Goal: Transaction & Acquisition: Purchase product/service

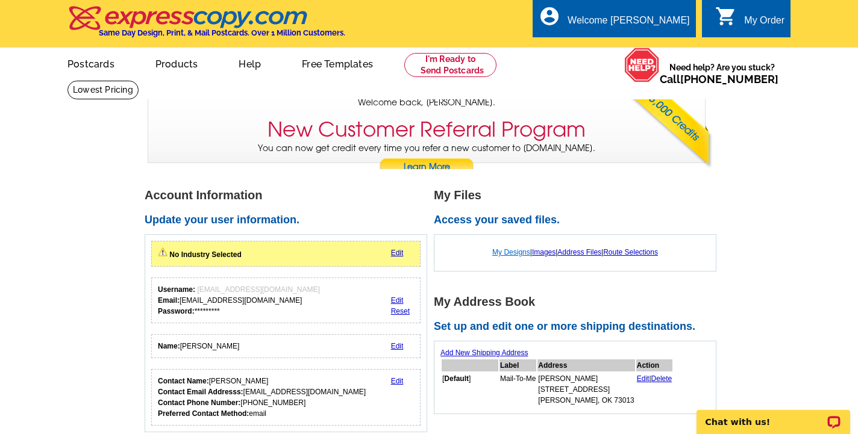
click at [500, 254] on link "My Designs" at bounding box center [511, 252] width 38 height 8
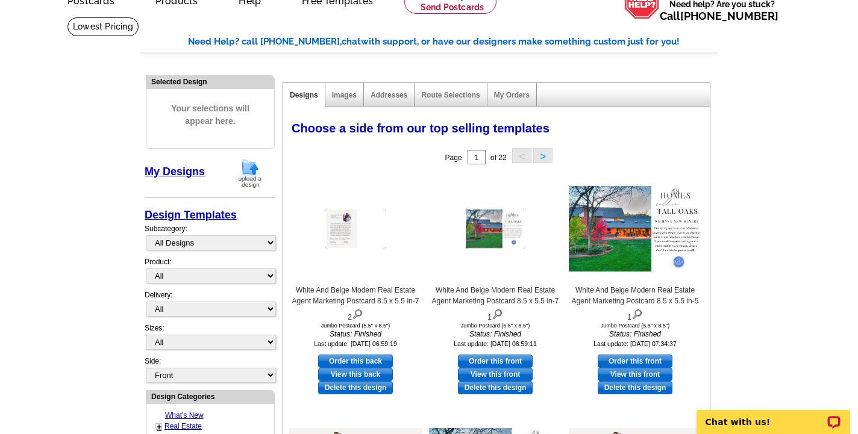
scroll to position [78, 0]
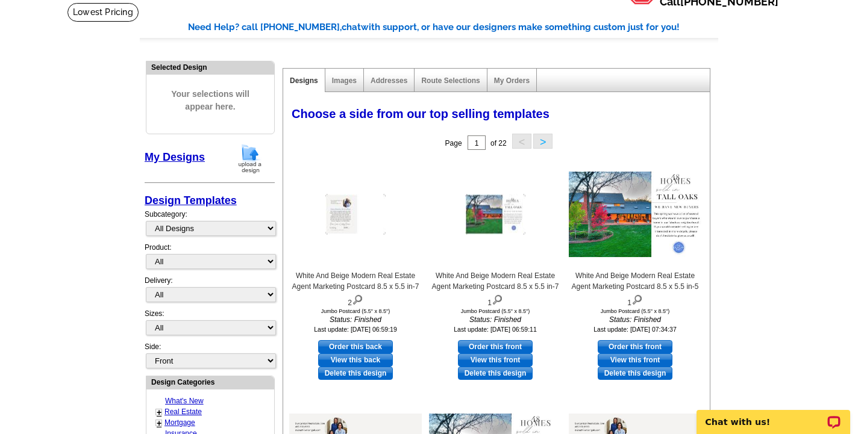
click at [248, 167] on img at bounding box center [249, 158] width 31 height 31
click at [245, 155] on img at bounding box center [249, 158] width 31 height 31
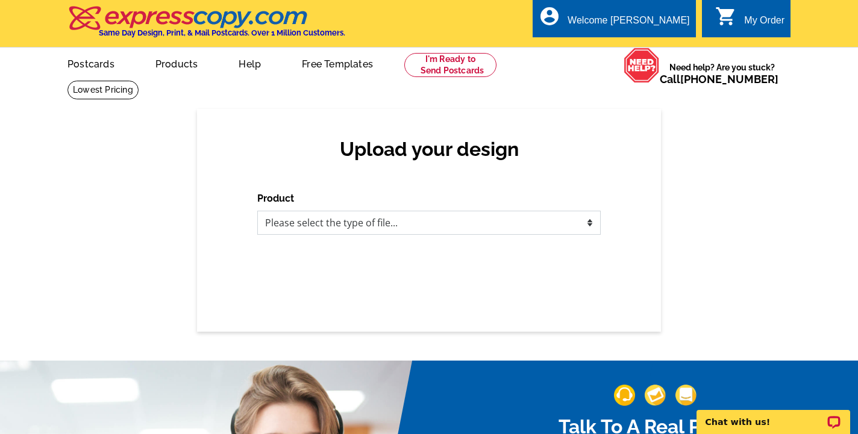
select select "1"
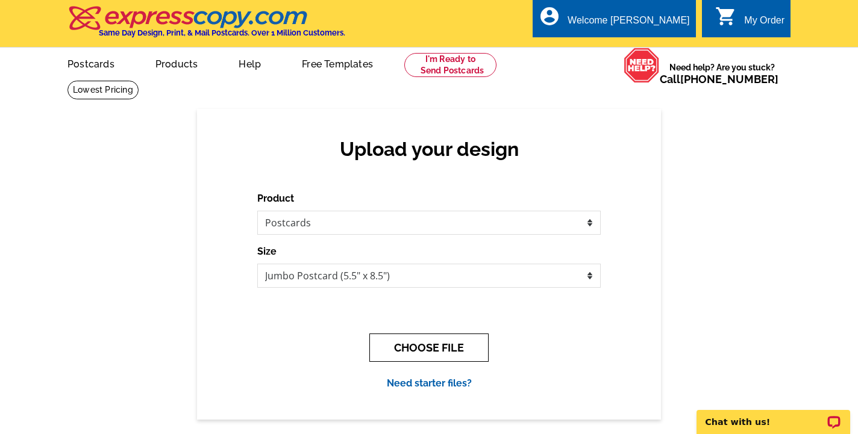
click at [442, 340] on button "CHOOSE FILE" at bounding box center [428, 348] width 119 height 28
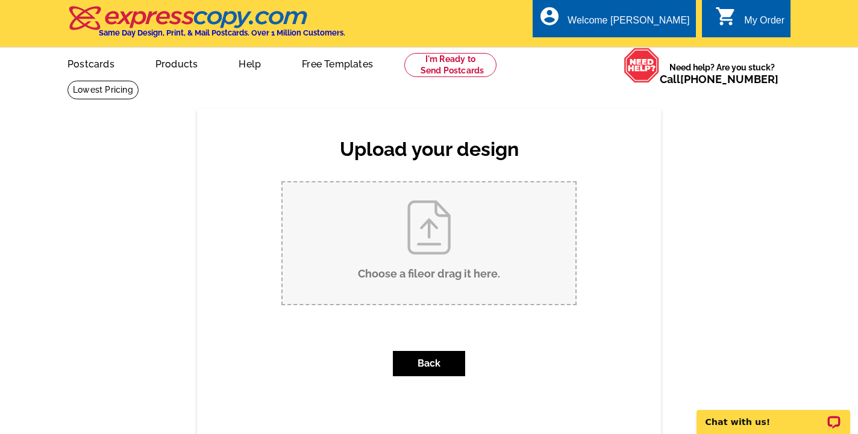
click at [481, 237] on input "Choose a file or drag it here ." at bounding box center [429, 244] width 293 height 122
type input "C:\fakepath\White And Beige Modern Real Estate Agent Marketing Postcard (8.5 x …"
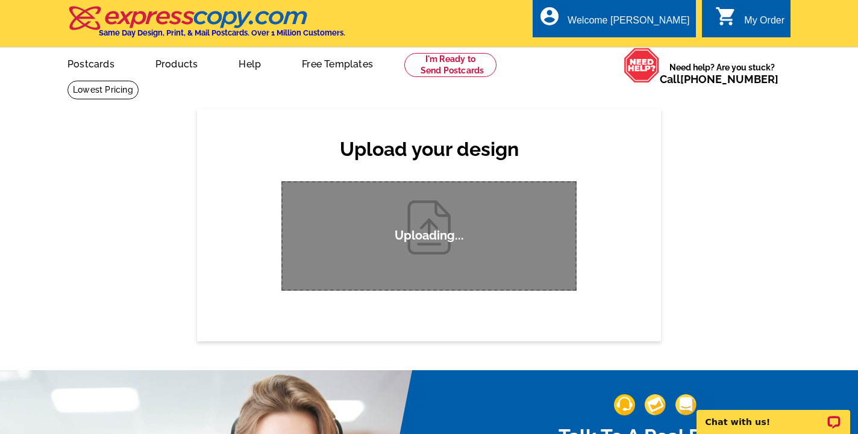
click at [411, 206] on div "Uploading..." at bounding box center [428, 236] width 295 height 110
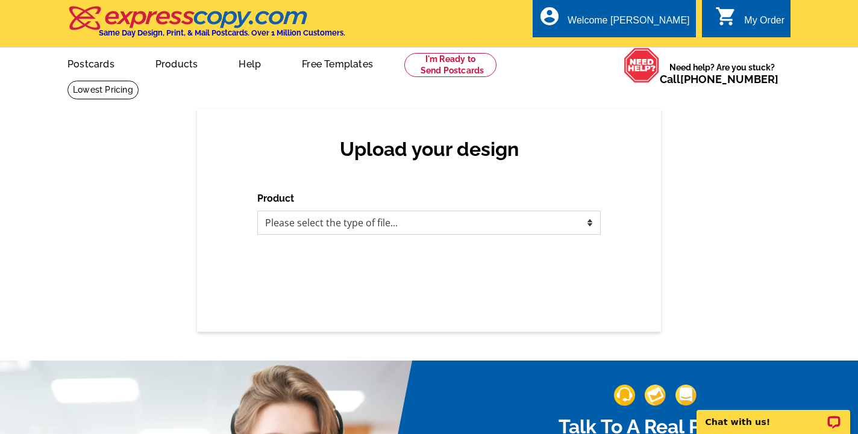
select select "1"
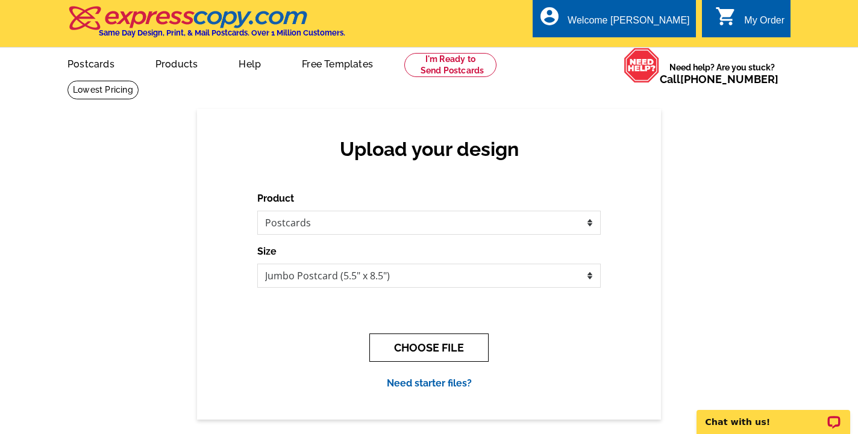
click at [475, 349] on button "CHOOSE FILE" at bounding box center [428, 348] width 119 height 28
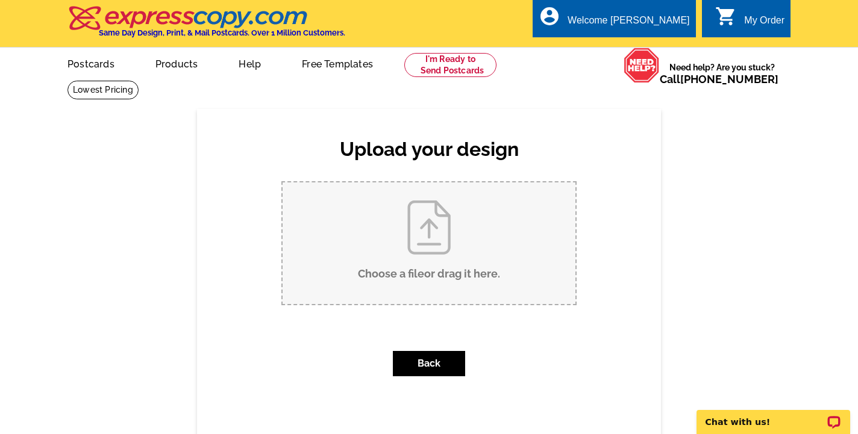
click at [444, 233] on input "Choose a file or drag it here ." at bounding box center [429, 244] width 293 height 122
click at [444, 229] on input "Choose a file or drag it here ." at bounding box center [429, 244] width 293 height 122
type input "C:\fakepath\White And Beige Modern Real Estate Agent Marketing Postcard (8.5 x …"
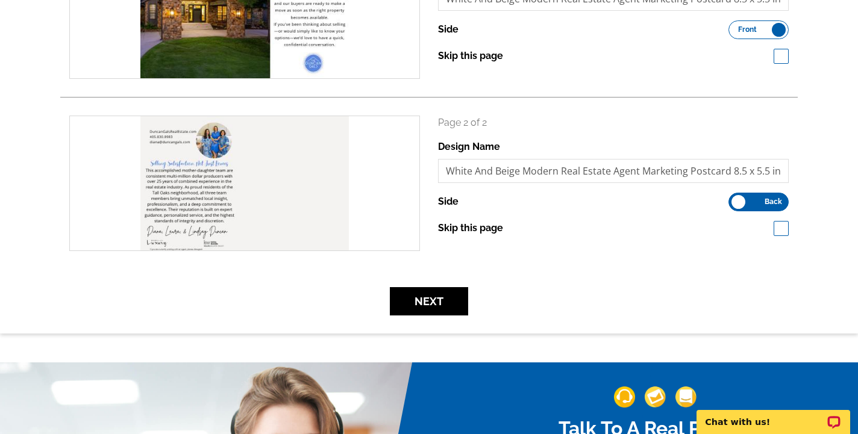
scroll to position [295, 0]
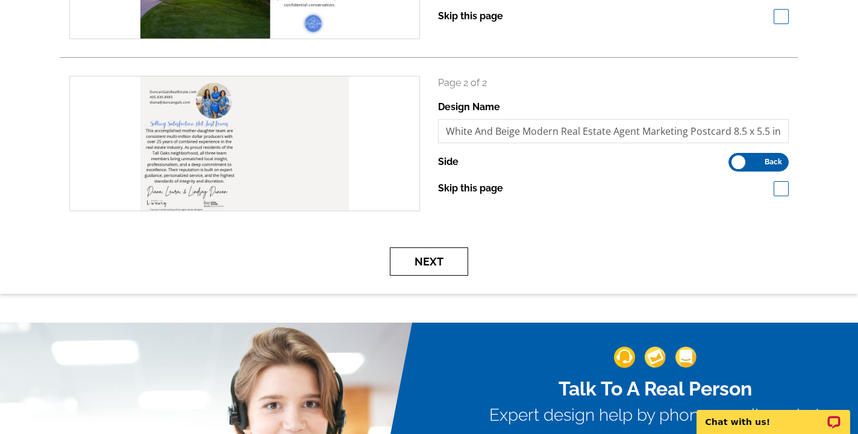
click at [436, 258] on button "Next" at bounding box center [429, 262] width 78 height 28
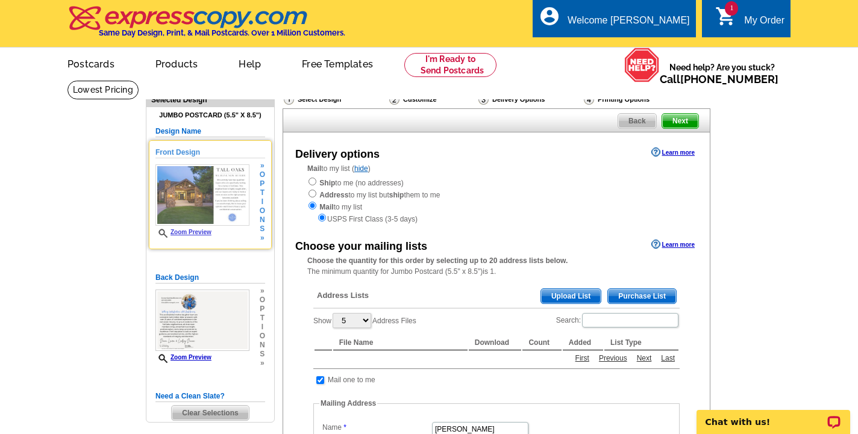
click at [192, 231] on link "Zoom Preview" at bounding box center [183, 232] width 56 height 7
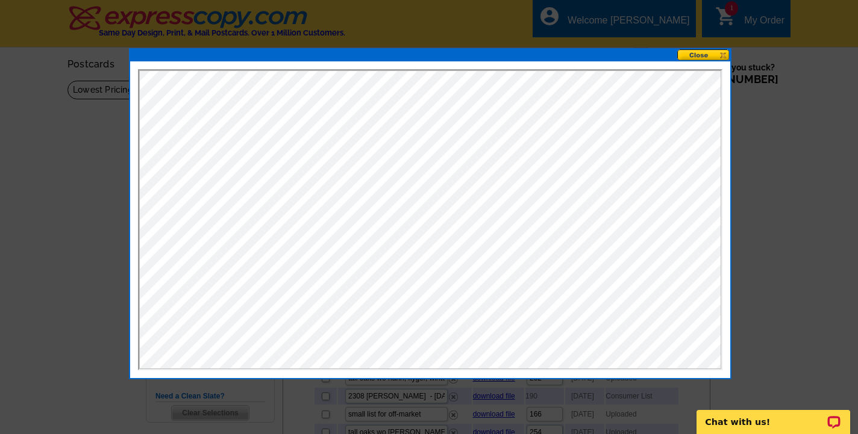
click at [699, 55] on button at bounding box center [703, 54] width 53 height 11
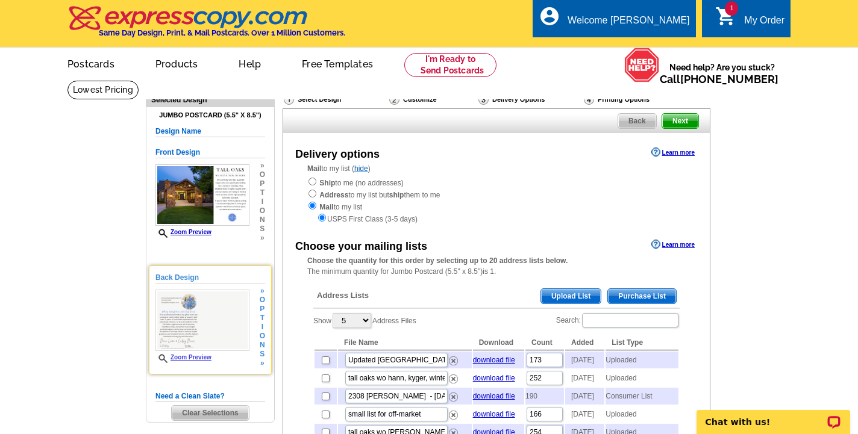
click at [218, 310] on img at bounding box center [202, 321] width 94 height 62
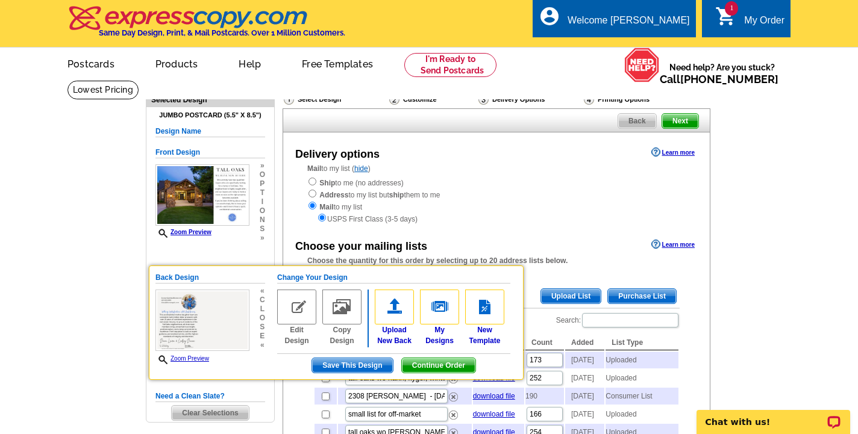
click at [478, 192] on div "Ship to me (no addresses) Address to my list but ship them to me Mail to my lis…" at bounding box center [496, 200] width 378 height 48
click at [175, 359] on link "Zoom Preview" at bounding box center [182, 358] width 54 height 7
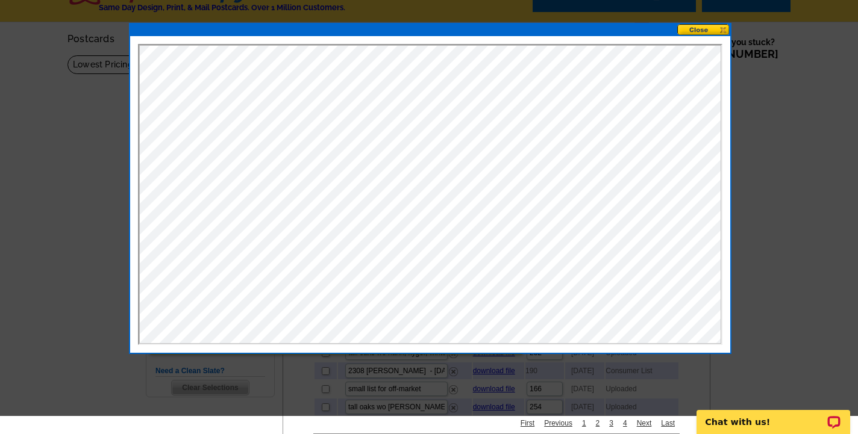
scroll to position [27, 0]
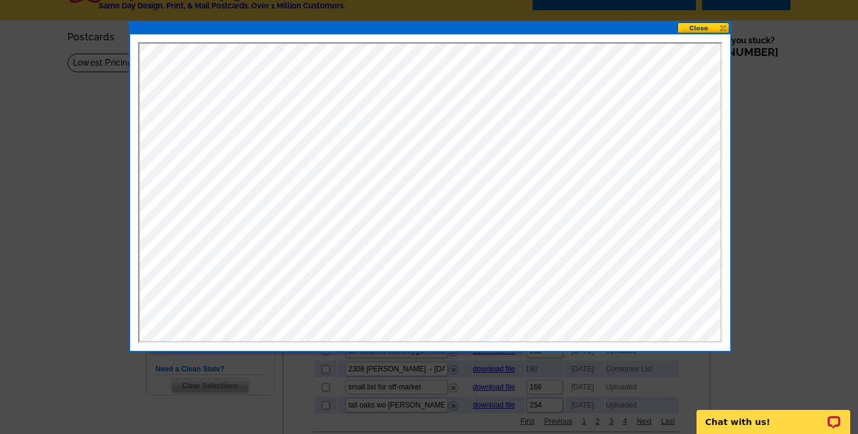
click at [699, 26] on button at bounding box center [703, 27] width 53 height 11
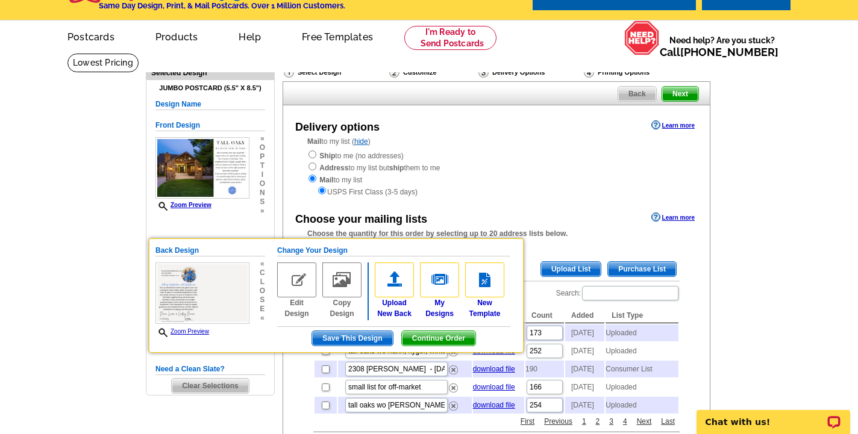
click at [564, 219] on div "Choose your mailing lists Learn more" at bounding box center [496, 217] width 426 height 14
click at [376, 341] on span "Save This Design" at bounding box center [352, 338] width 80 height 14
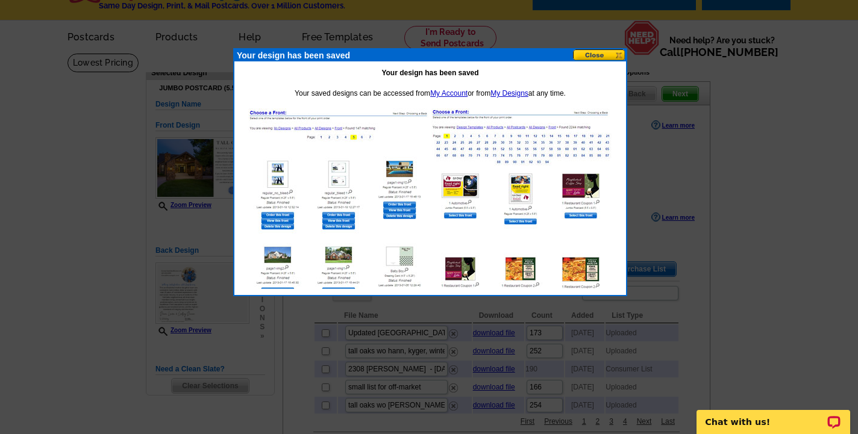
click at [602, 56] on button at bounding box center [599, 54] width 53 height 11
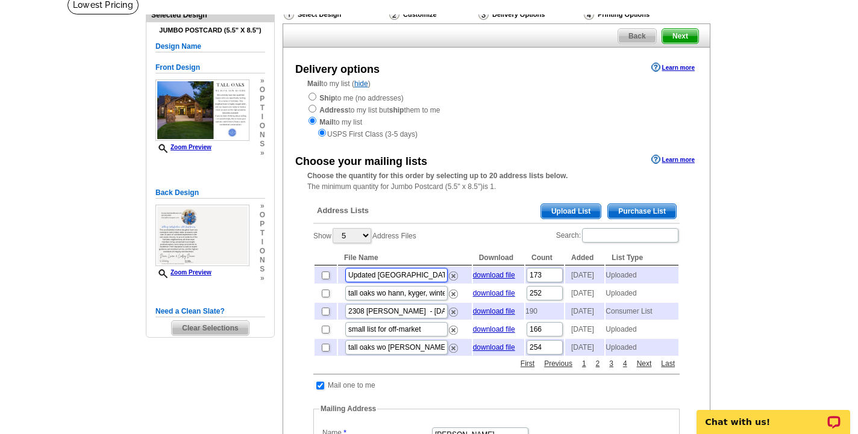
scroll to position [90, 0]
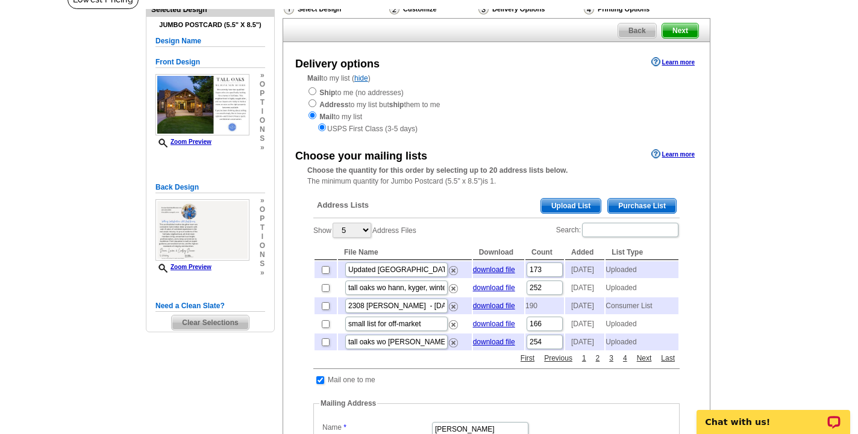
click at [326, 268] on input "checkbox" at bounding box center [326, 270] width 8 height 8
checkbox input "true"
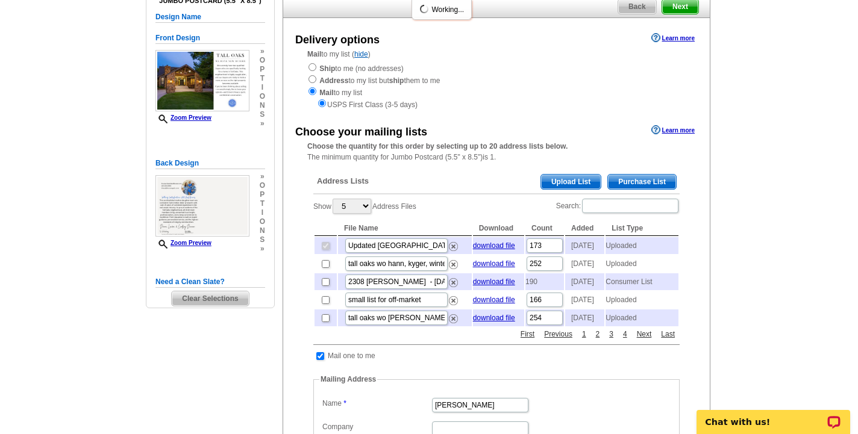
scroll to position [118, 0]
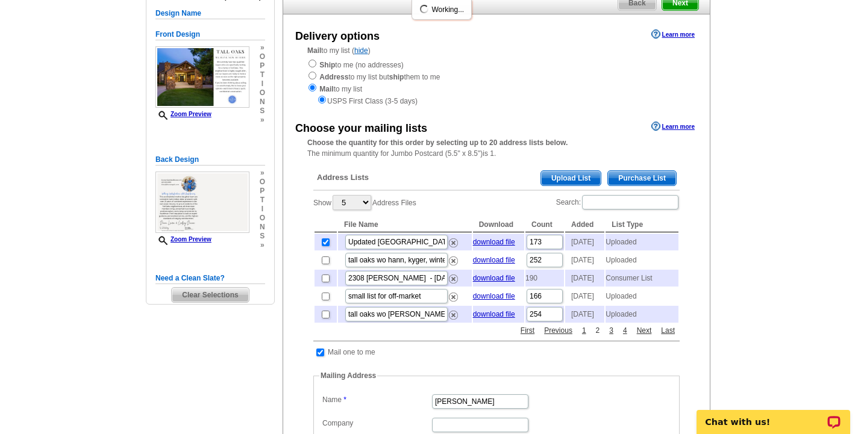
click at [600, 336] on link "2" at bounding box center [598, 330] width 10 height 11
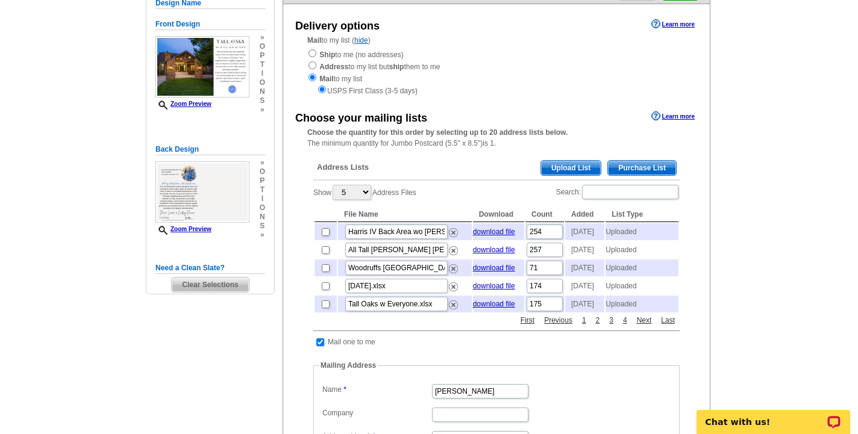
scroll to position [128, 0]
click at [325, 272] on input "checkbox" at bounding box center [326, 268] width 8 height 8
checkbox input "true"
click at [557, 326] on link "Previous" at bounding box center [558, 320] width 34 height 11
click at [502, 228] on link "download file" at bounding box center [494, 232] width 42 height 8
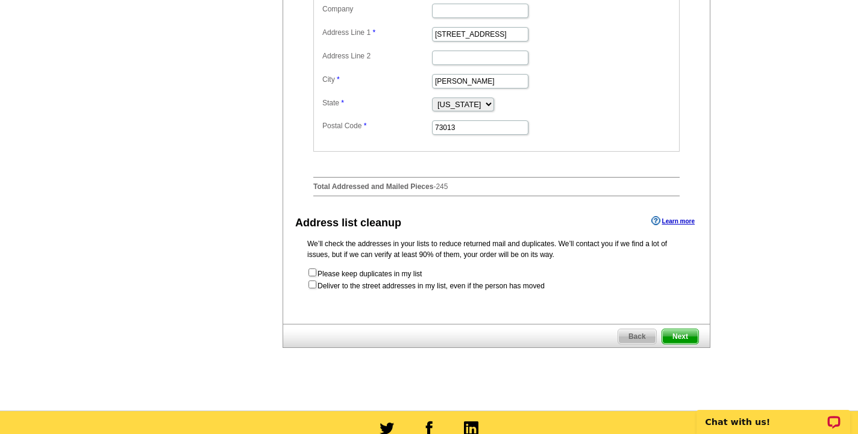
scroll to position [565, 0]
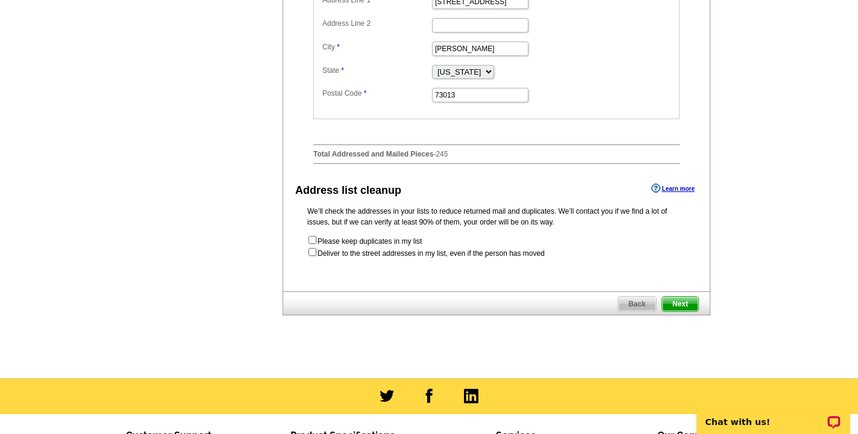
click at [685, 311] on span "Next" at bounding box center [680, 304] width 36 height 14
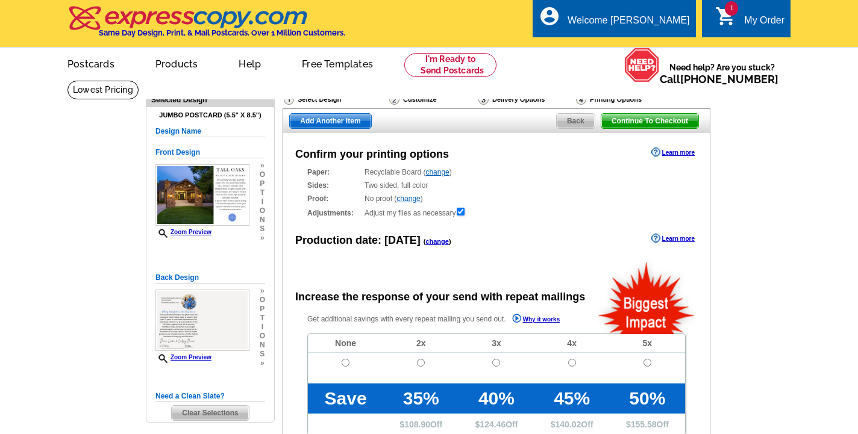
radio input "false"
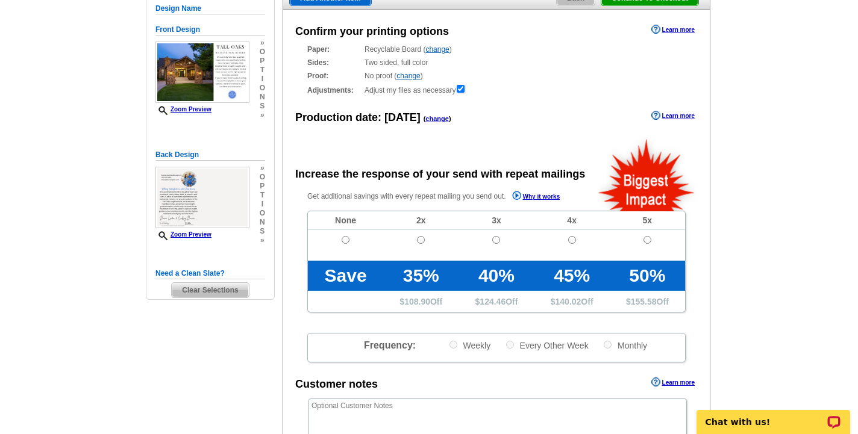
scroll to position [123, 0]
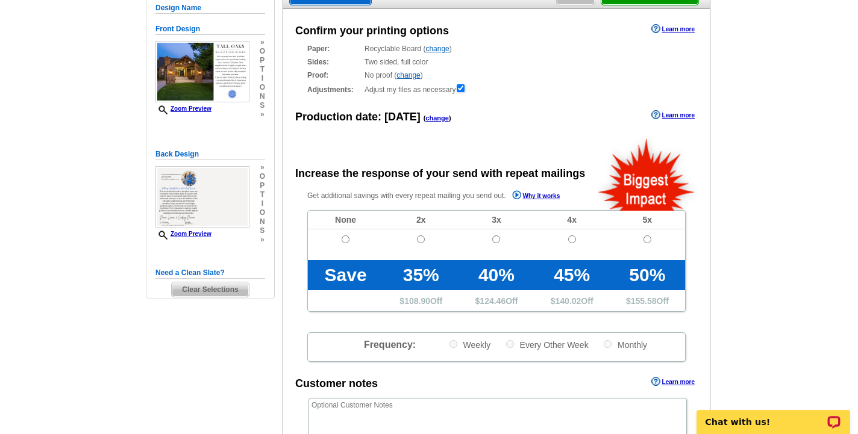
click at [345, 238] on input "radio" at bounding box center [346, 240] width 8 height 8
radio input "true"
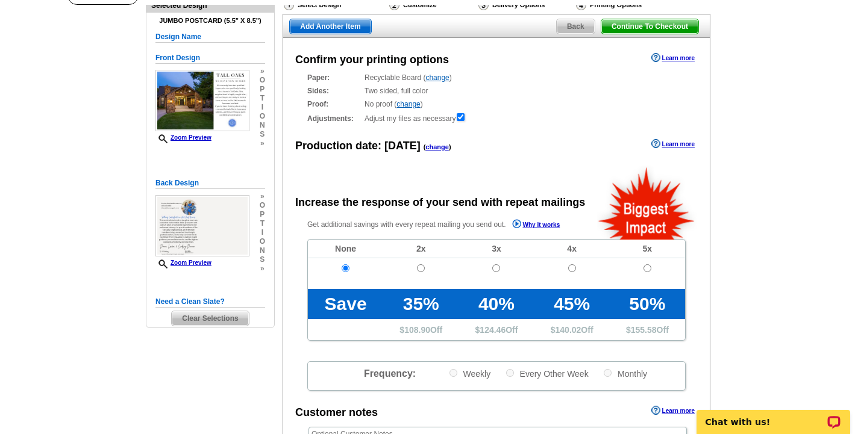
scroll to position [63, 0]
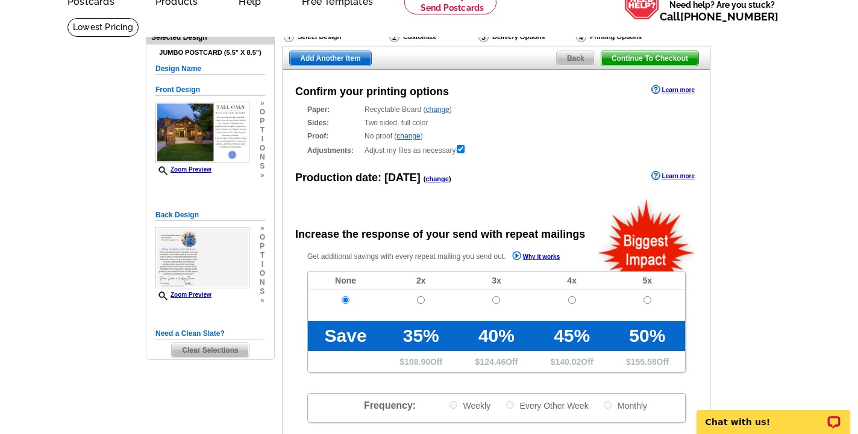
click at [666, 64] on span "Continue To Checkout" at bounding box center [649, 58] width 97 height 14
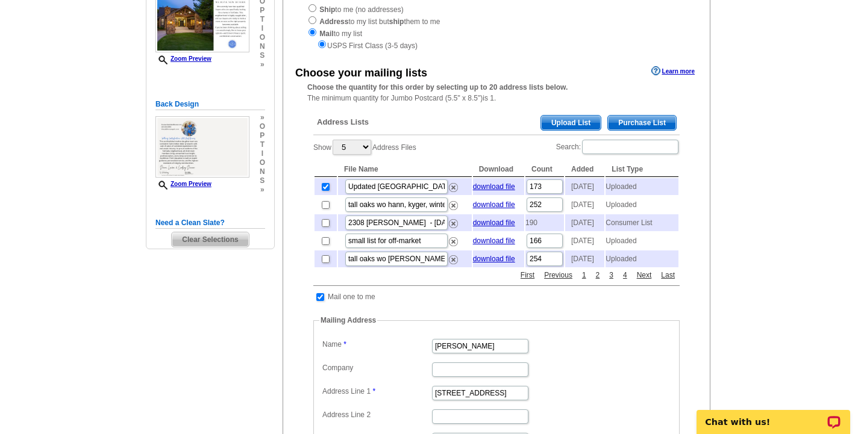
scroll to position [171, 0]
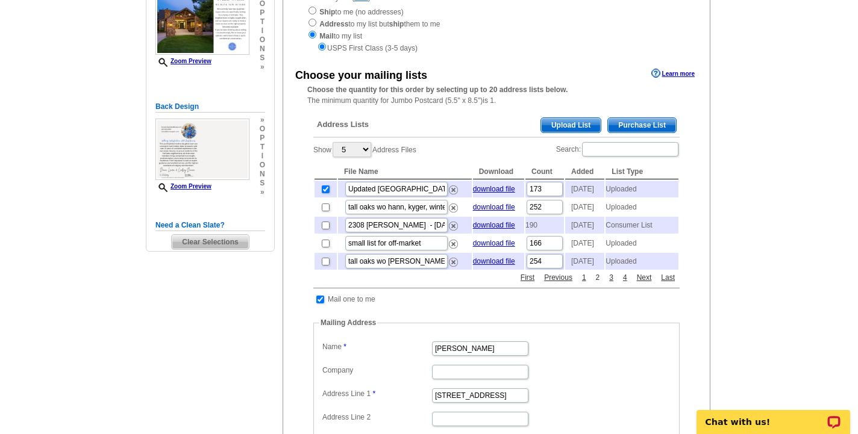
click at [598, 283] on link "2" at bounding box center [598, 277] width 10 height 11
click at [325, 229] on input "checkbox" at bounding box center [326, 226] width 8 height 8
checkbox input "false"
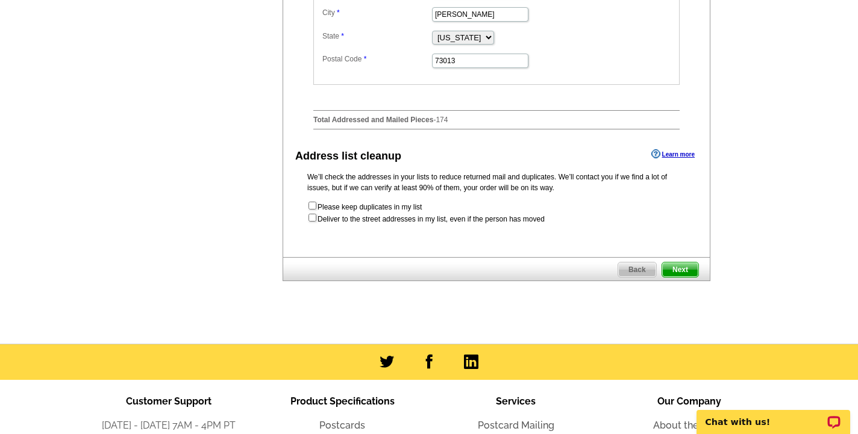
scroll to position [605, 0]
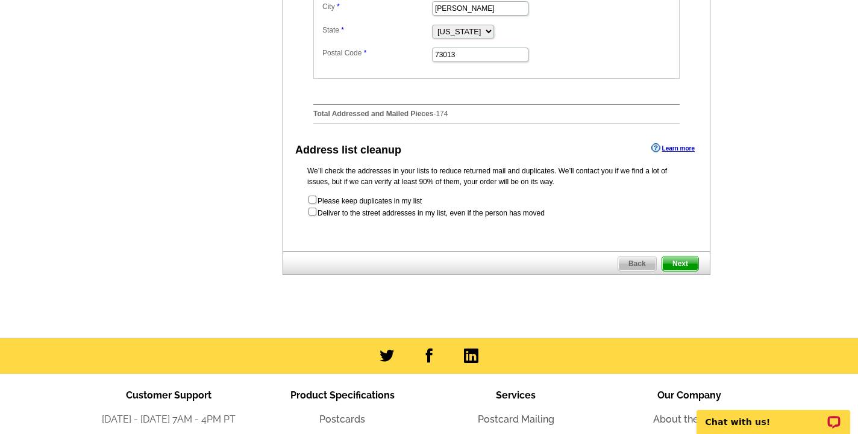
click at [687, 271] on span "Next" at bounding box center [680, 264] width 36 height 14
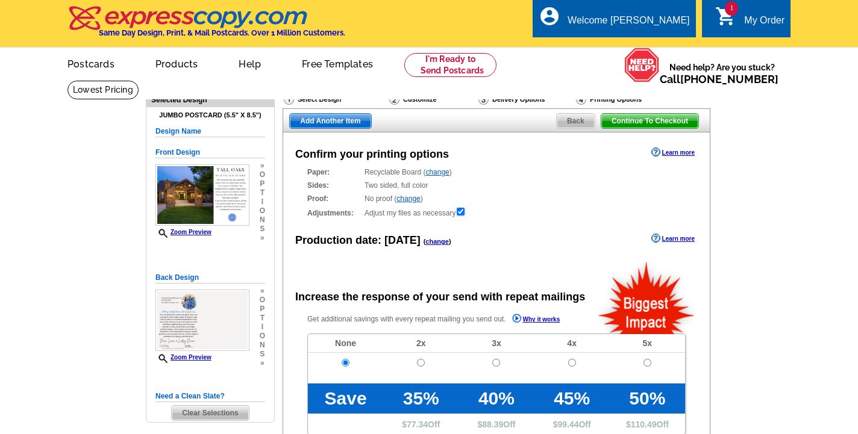
radio input "false"
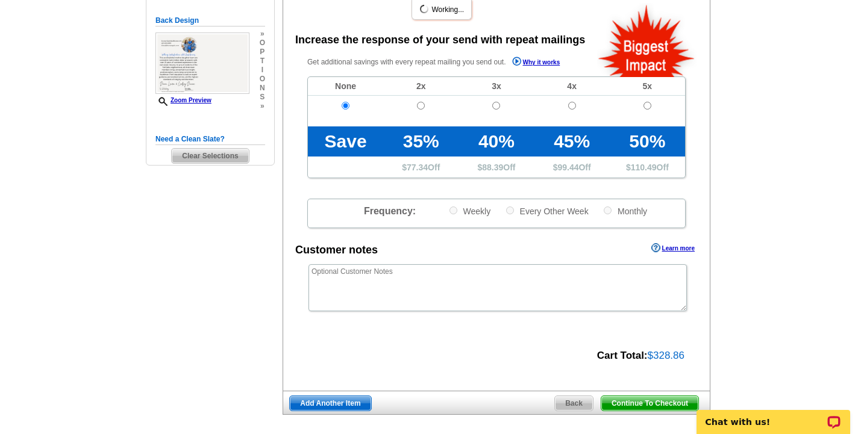
scroll to position [384, 0]
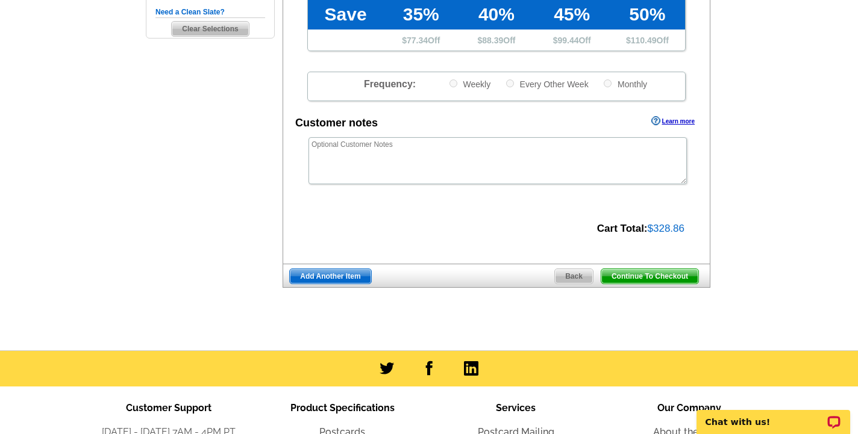
click at [652, 269] on span "Continue To Checkout" at bounding box center [649, 276] width 97 height 14
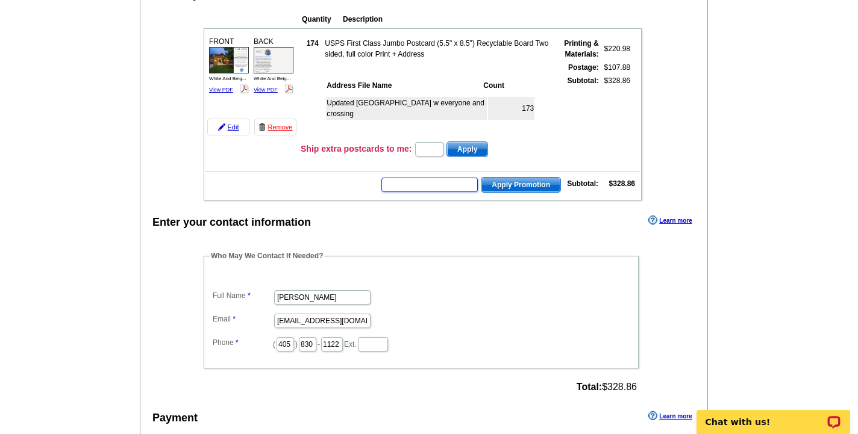
click at [442, 189] on input "text" at bounding box center [429, 185] width 96 height 14
type input "grow0925"
click at [524, 186] on span "Apply Promotion" at bounding box center [520, 185] width 79 height 14
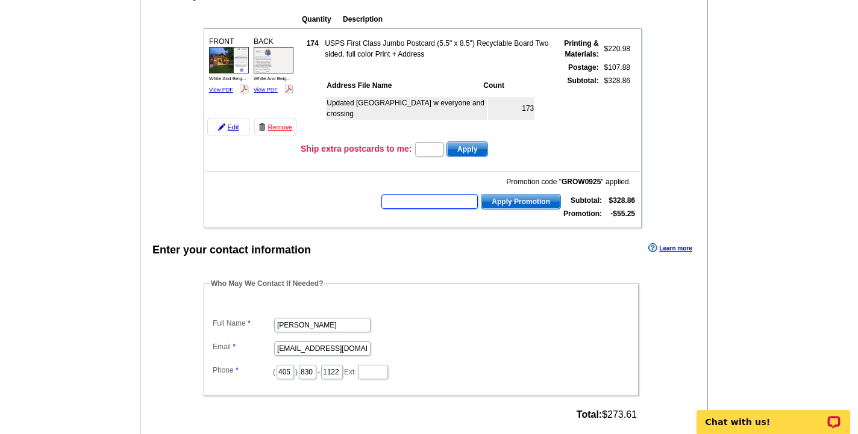
click at [463, 199] on input "text" at bounding box center [429, 202] width 96 height 14
type input "chat20"
click at [519, 202] on button "Apply Promotion" at bounding box center [521, 202] width 80 height 16
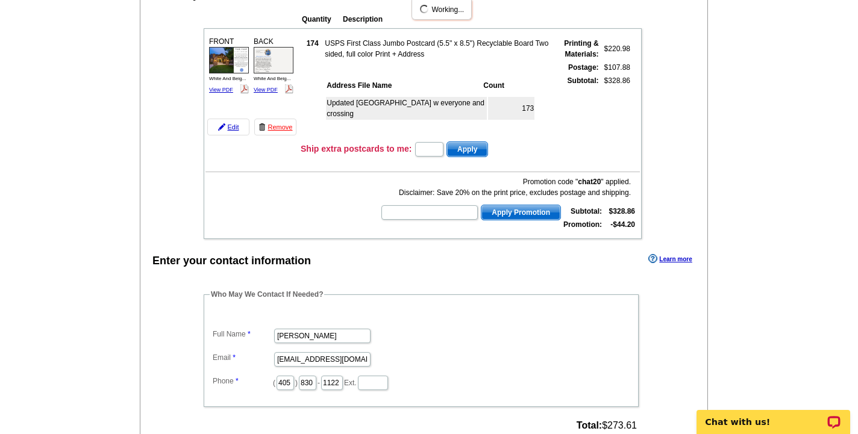
scroll to position [139, 0]
click at [425, 216] on input "text" at bounding box center [429, 212] width 96 height 14
type input "pmusa50"
click at [519, 212] on button "Apply Promotion" at bounding box center [521, 212] width 80 height 16
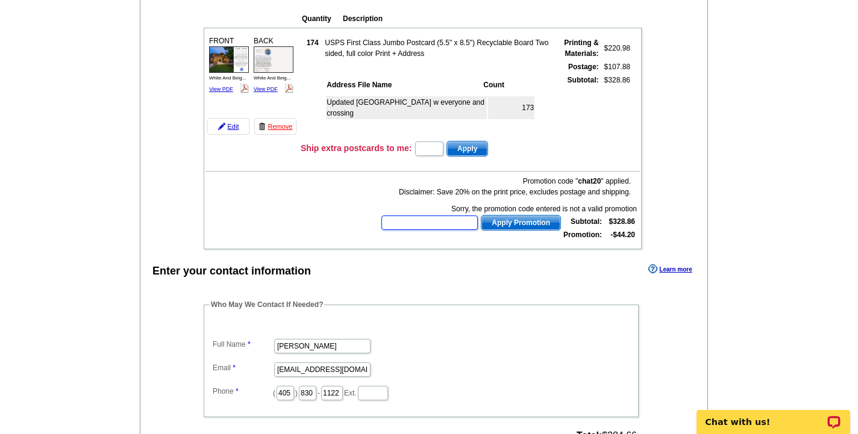
click at [455, 228] on input "text" at bounding box center [429, 223] width 96 height 14
type input "hurry40"
click at [519, 223] on button "Apply Promotion" at bounding box center [521, 223] width 80 height 16
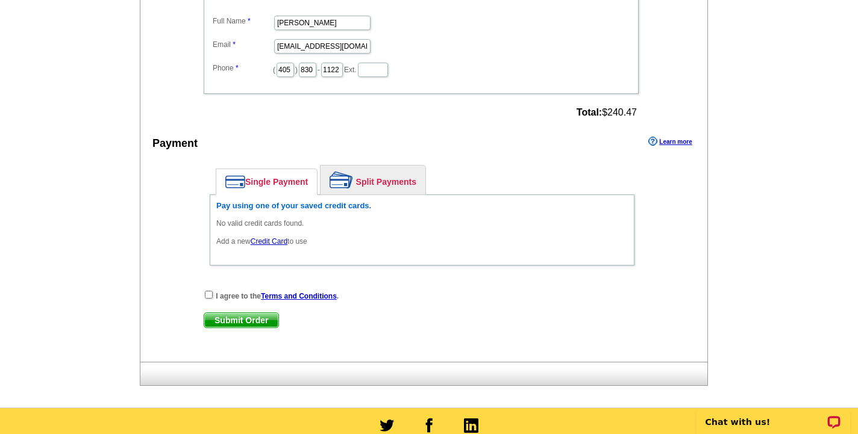
scroll to position [452, 0]
click at [278, 238] on link "Credit Card" at bounding box center [269, 241] width 37 height 8
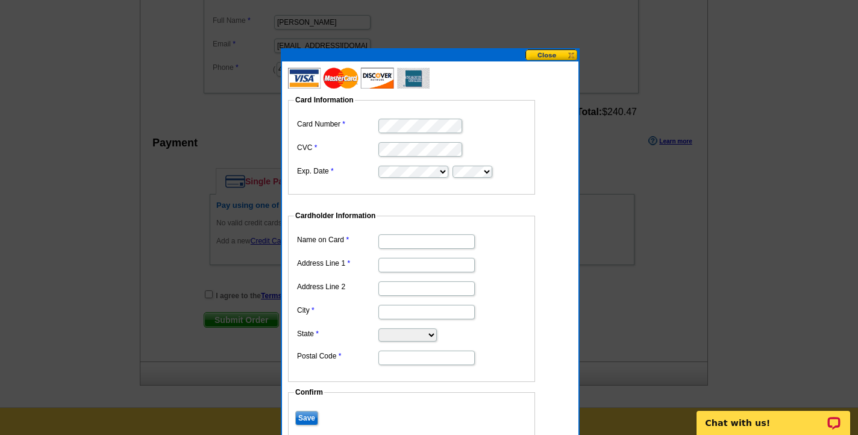
click at [396, 242] on input "Name on Card" at bounding box center [426, 241] width 96 height 14
type input "lindsay duncan"
type input "3908 timberline pl"
type input "edmond"
select select "OK"
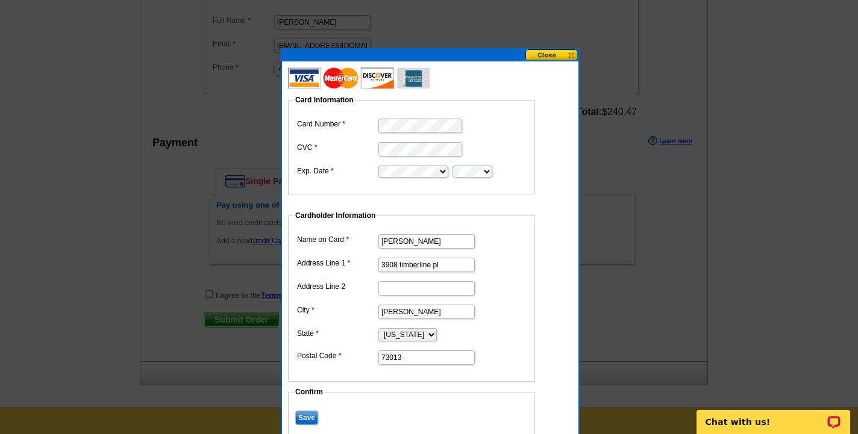
type input "73013"
click at [311, 411] on input "Save" at bounding box center [306, 418] width 23 height 14
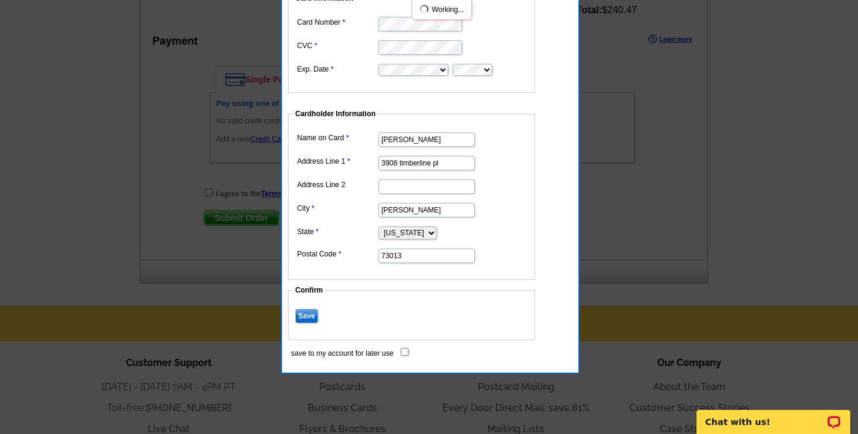
scroll to position [554, 0]
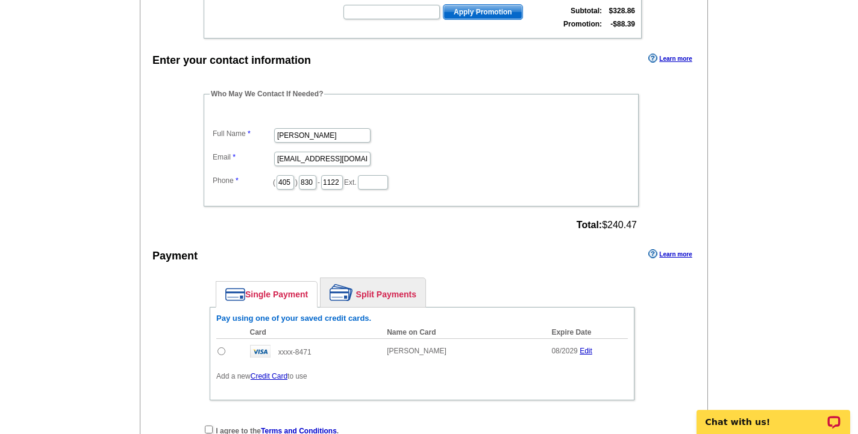
click at [223, 351] on input "radio" at bounding box center [221, 352] width 8 height 8
radio input "true"
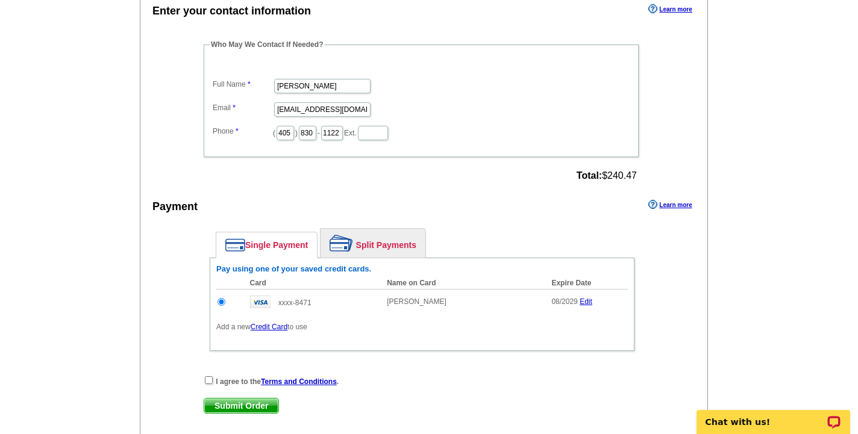
scroll to position [389, 0]
click at [208, 382] on input "checkbox" at bounding box center [209, 380] width 8 height 8
checkbox input "true"
click at [263, 404] on span "Submit Order" at bounding box center [241, 405] width 74 height 14
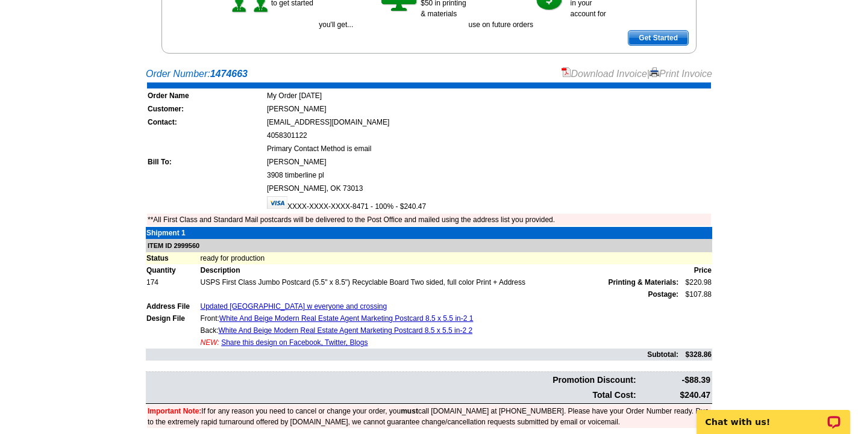
scroll to position [195, 0]
